Goal: Task Accomplishment & Management: Use online tool/utility

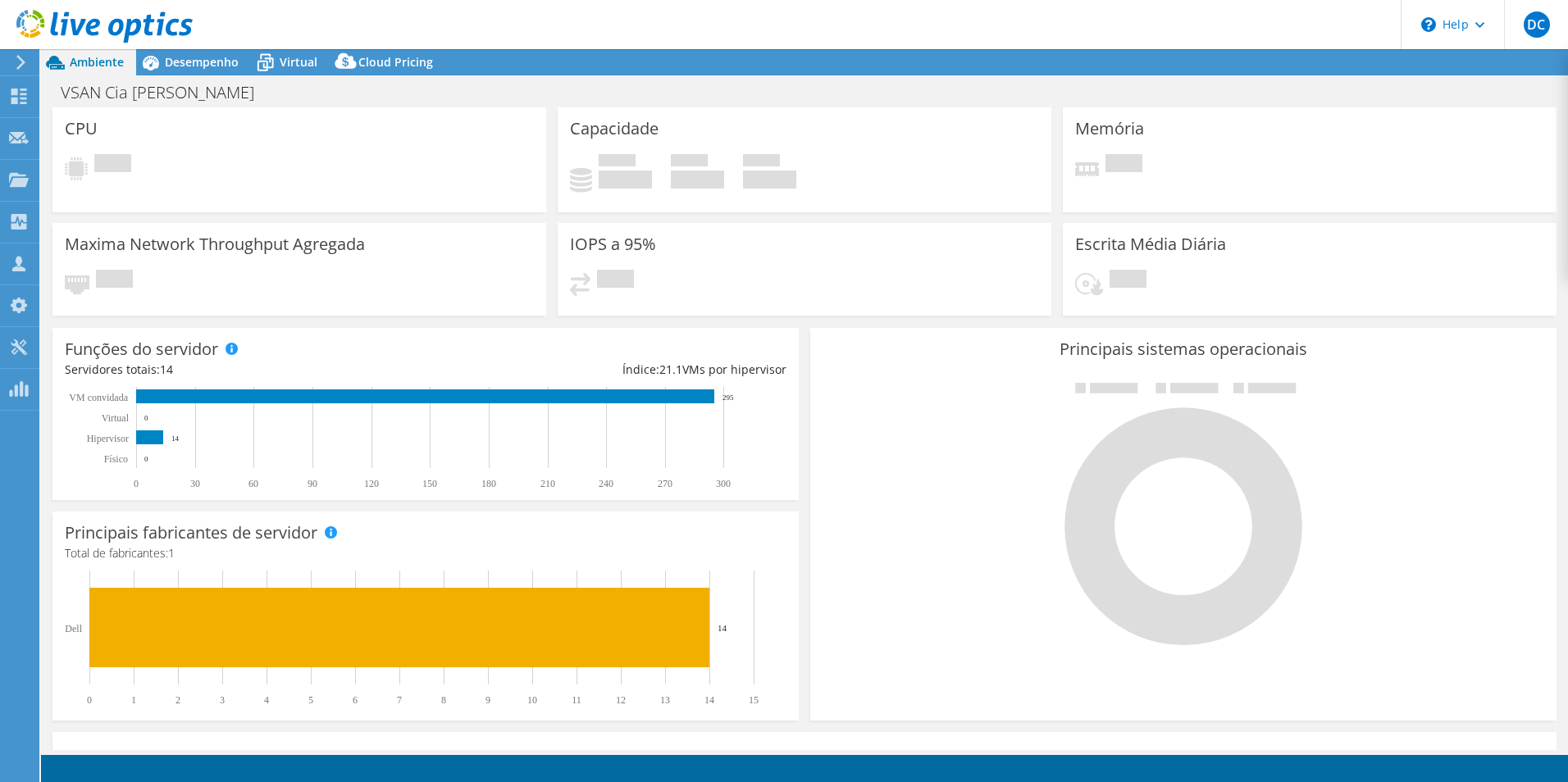
select select "USD"
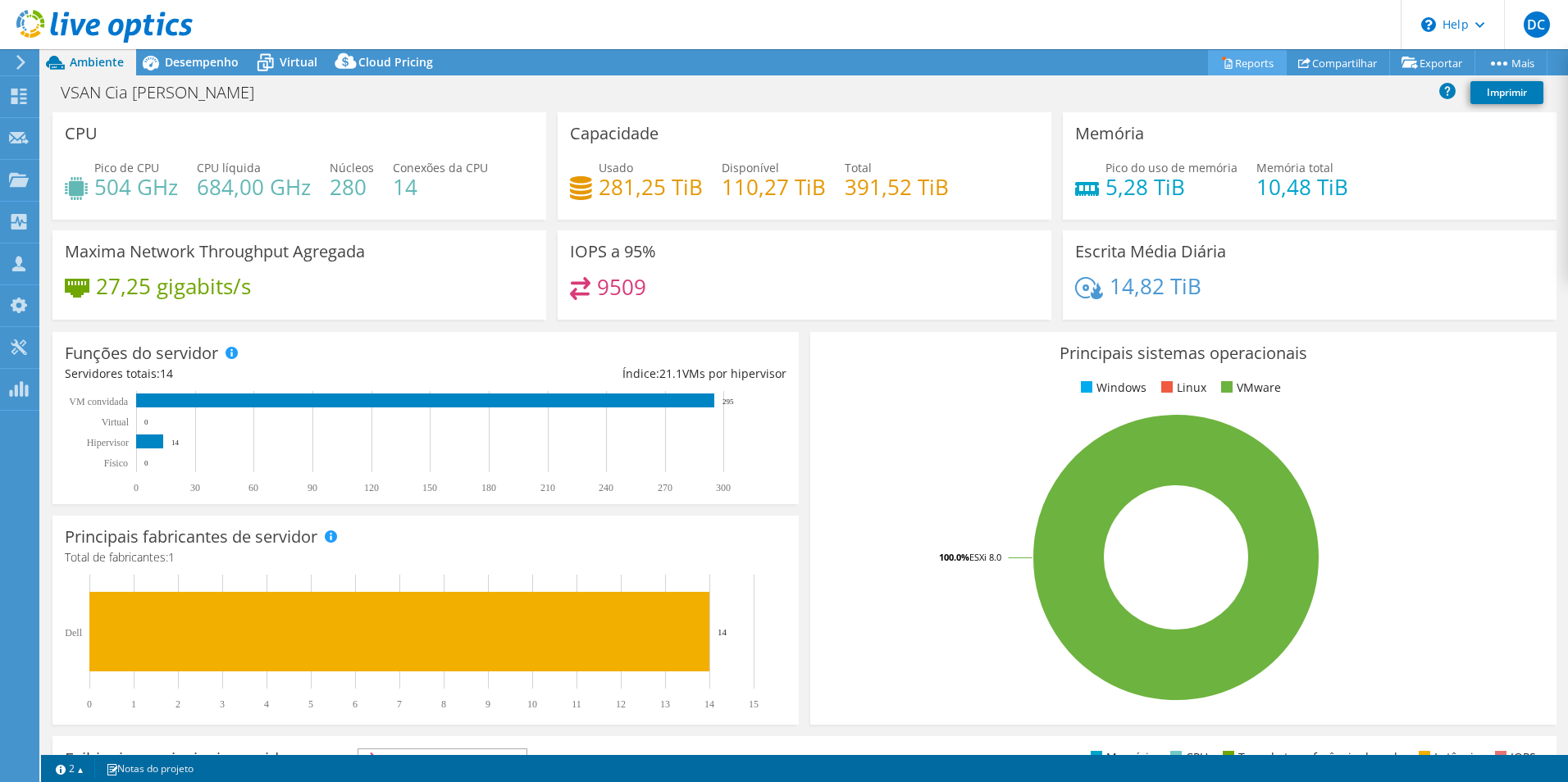
click at [1251, 63] on link "Reports" at bounding box center [1246, 63] width 78 height 26
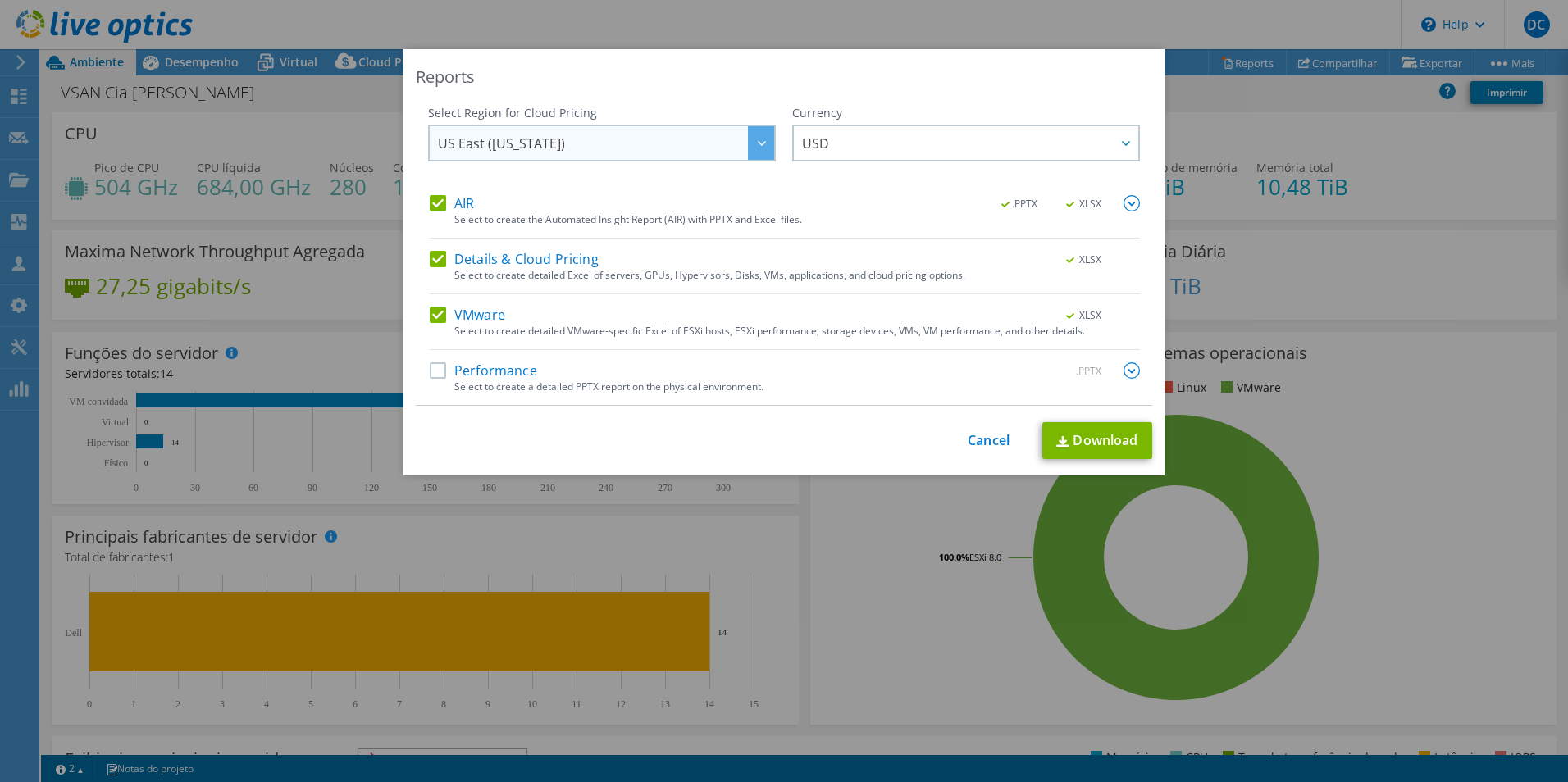
click at [751, 139] on div at bounding box center [761, 143] width 26 height 34
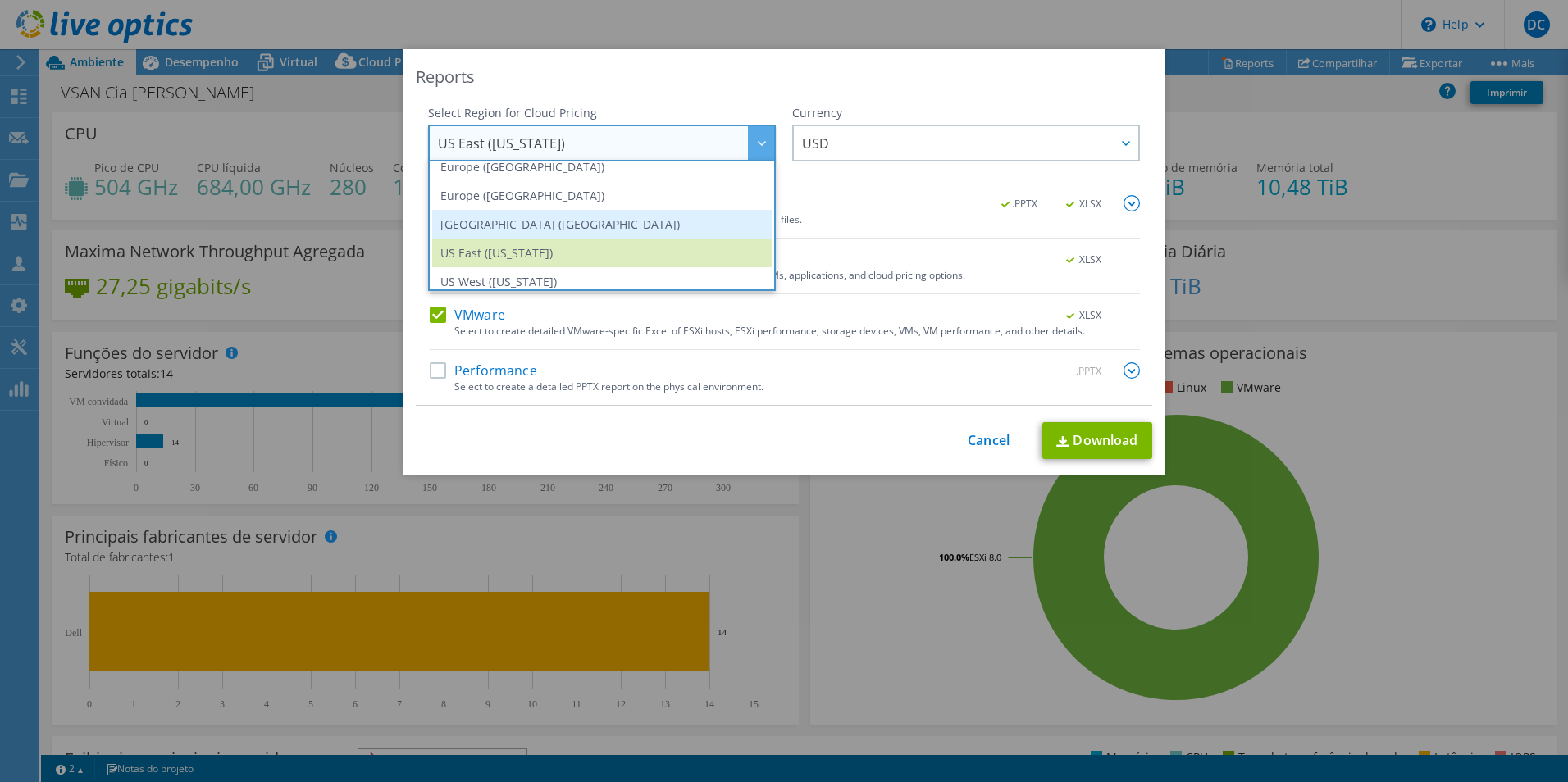
scroll to position [221, 0]
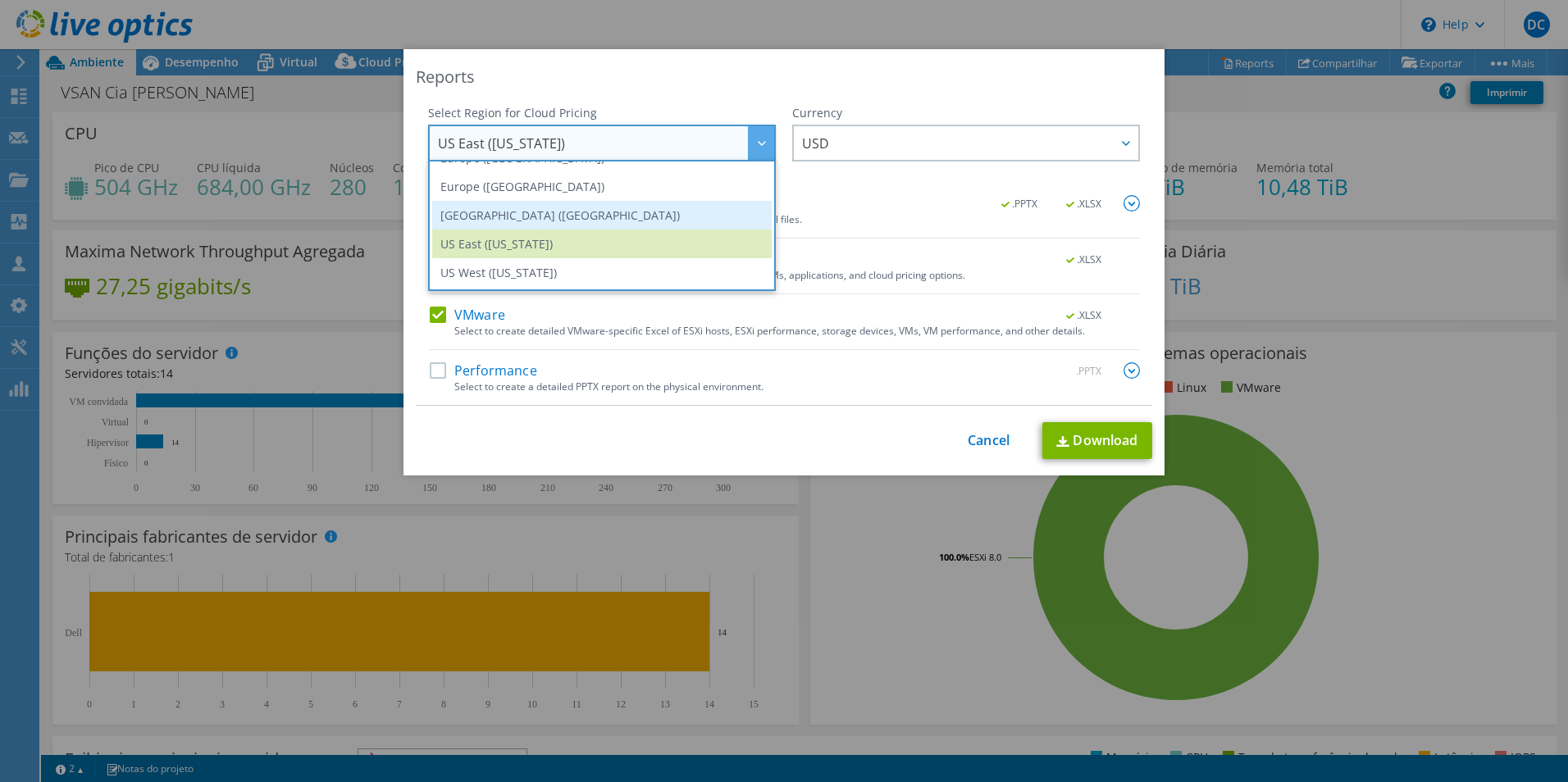
click at [641, 209] on li "[GEOGRAPHIC_DATA] ([GEOGRAPHIC_DATA])" at bounding box center [602, 215] width 340 height 29
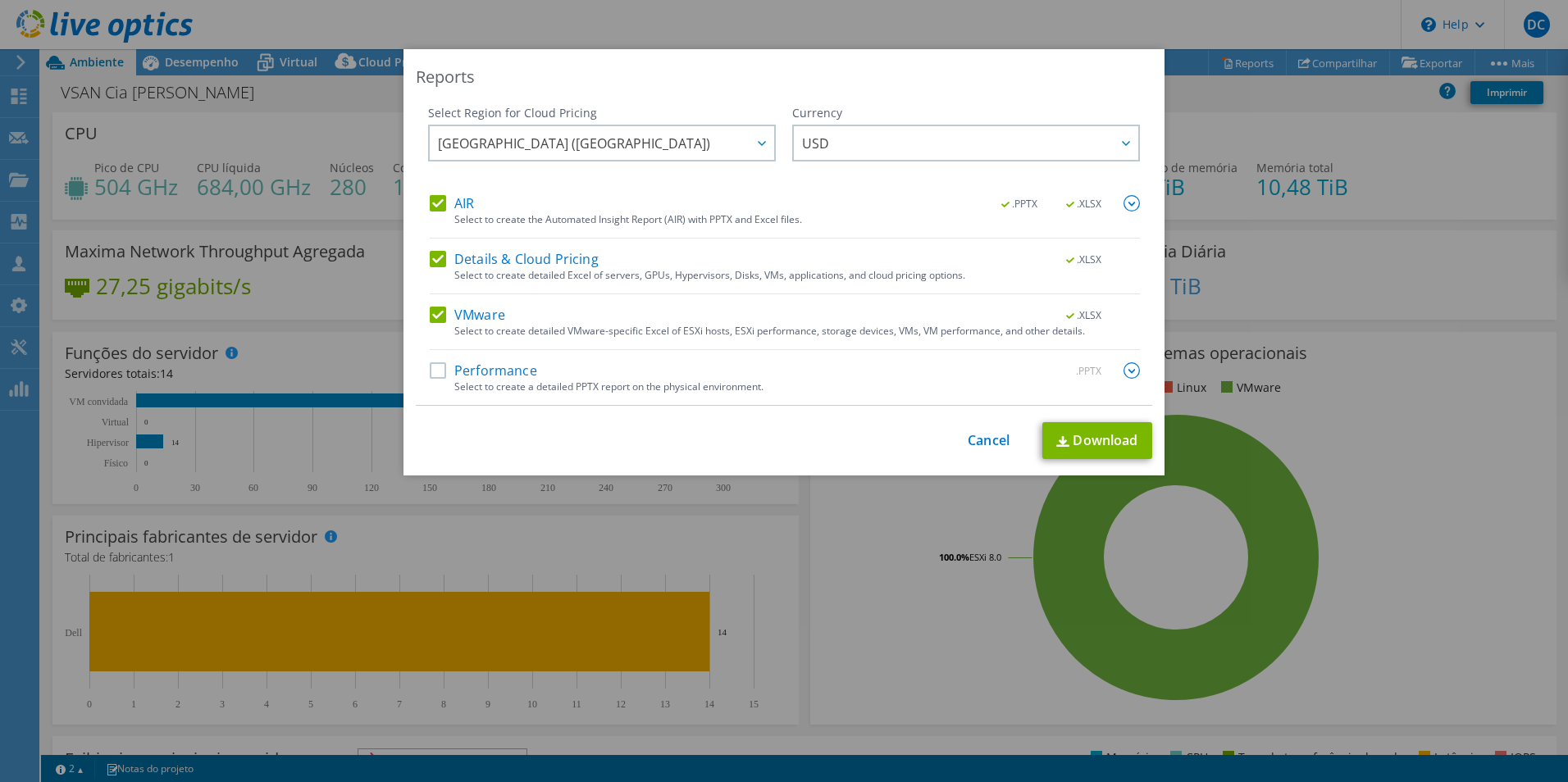
click at [430, 370] on label "Performance" at bounding box center [483, 370] width 107 height 16
click at [0, 0] on input "Performance" at bounding box center [0, 0] width 0 height 0
click at [1122, 141] on icon at bounding box center [1126, 144] width 8 height 5
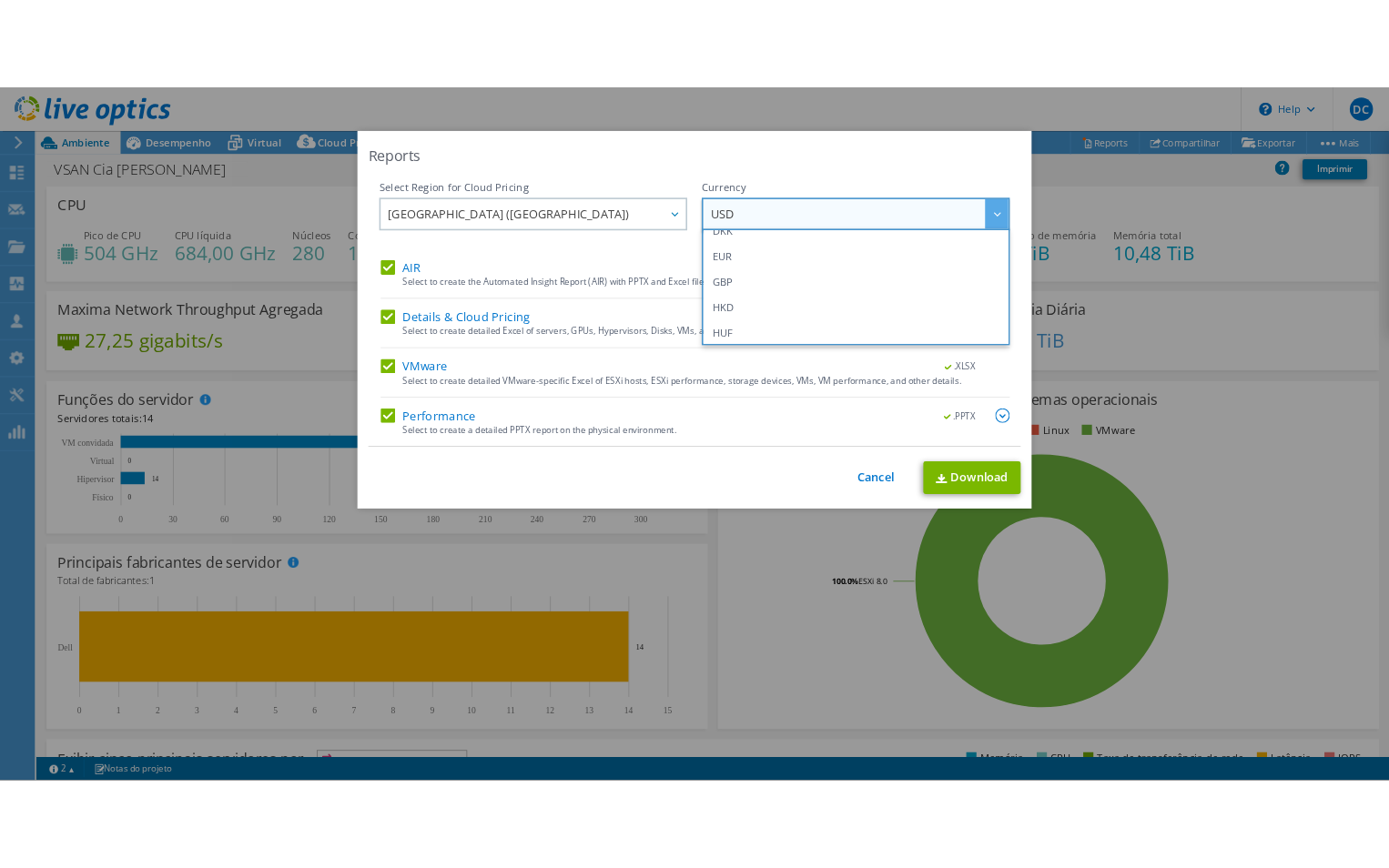
scroll to position [273, 0]
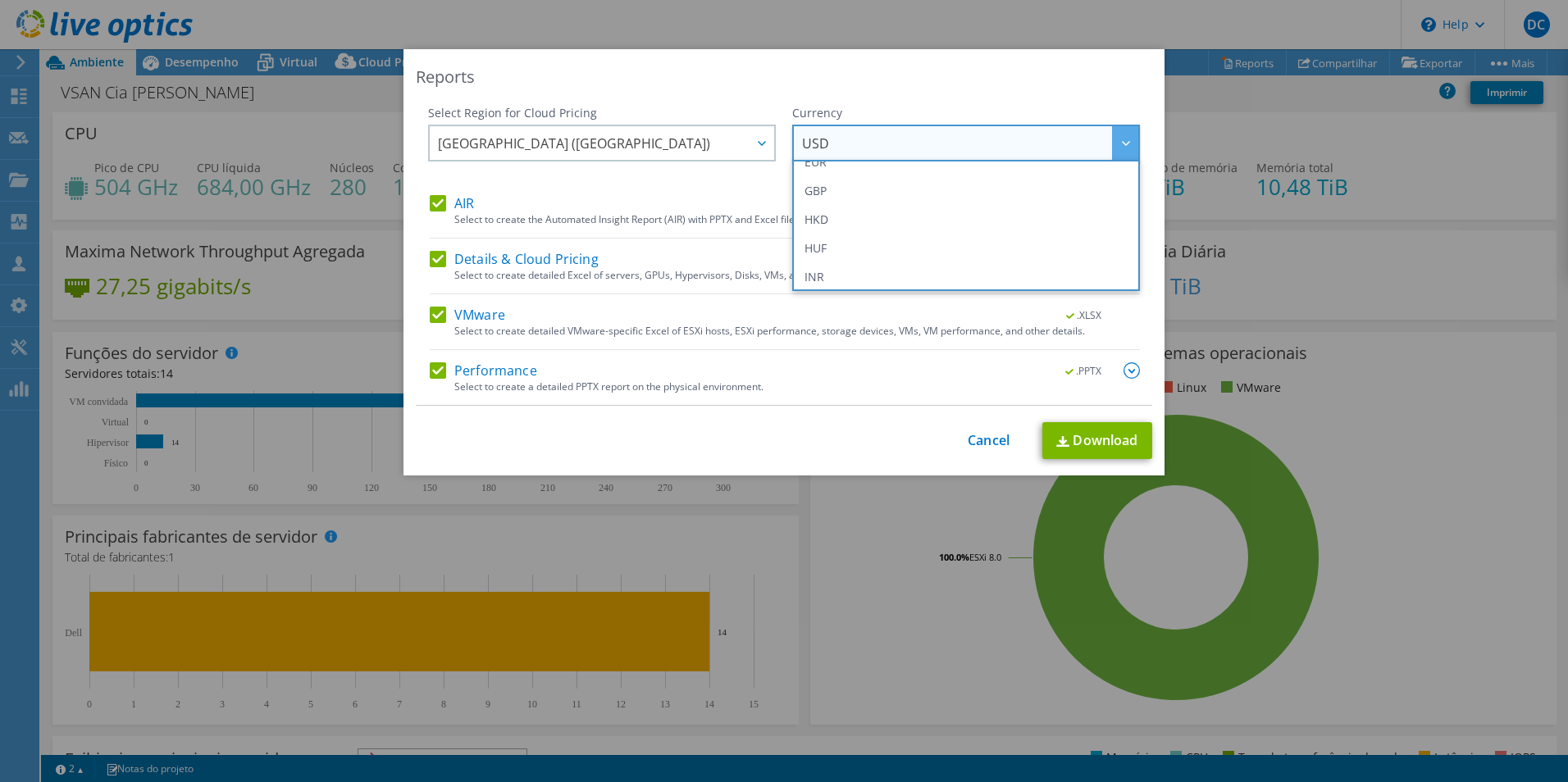
click at [961, 98] on div "Reports Select Region for Cloud Pricing Asia Pacific ([GEOGRAPHIC_DATA]) [GEOGR…" at bounding box center [784, 262] width 761 height 426
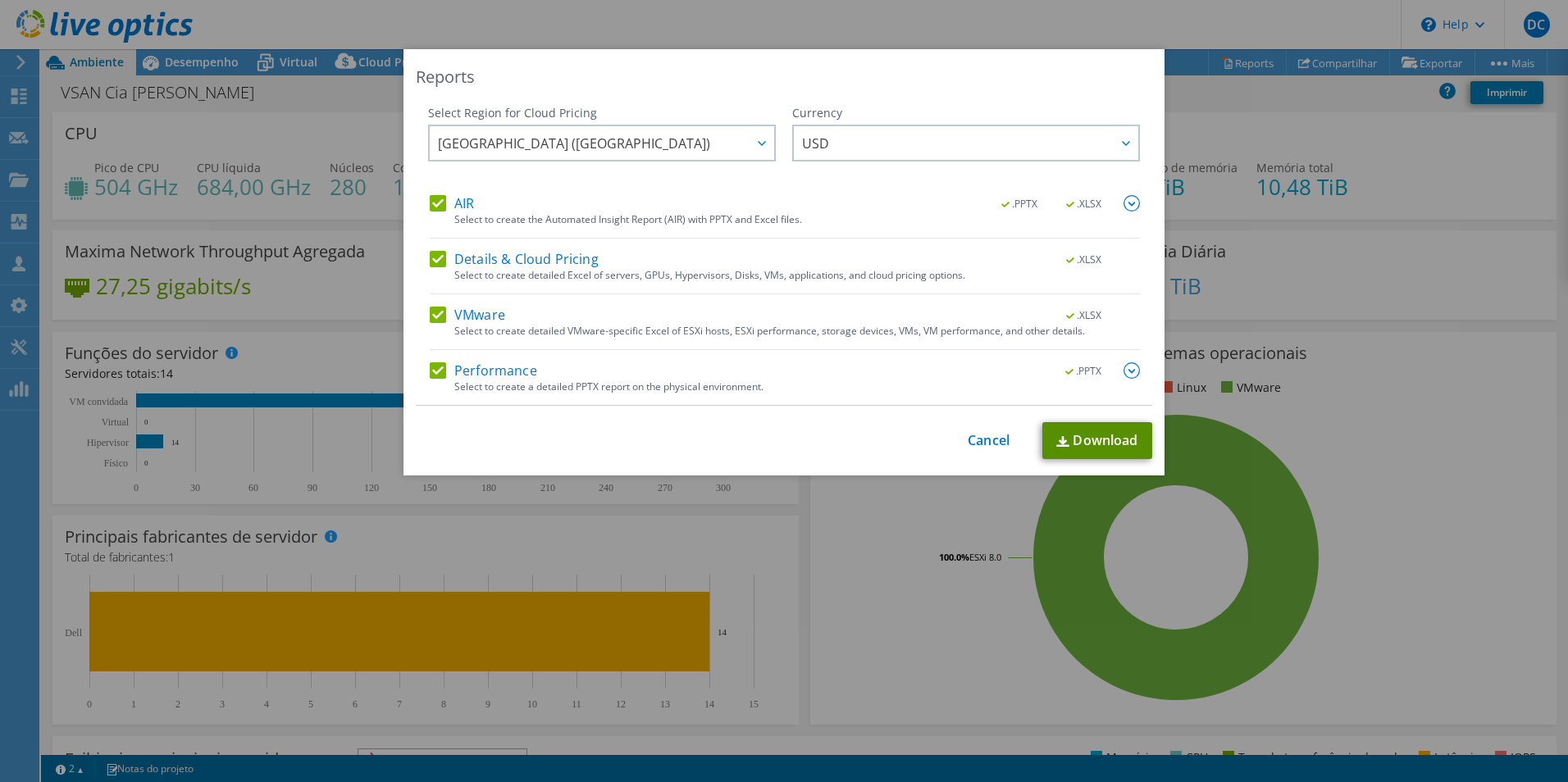
click at [1100, 444] on link "Download" at bounding box center [1097, 440] width 110 height 37
